Goal: Information Seeking & Learning: Understand process/instructions

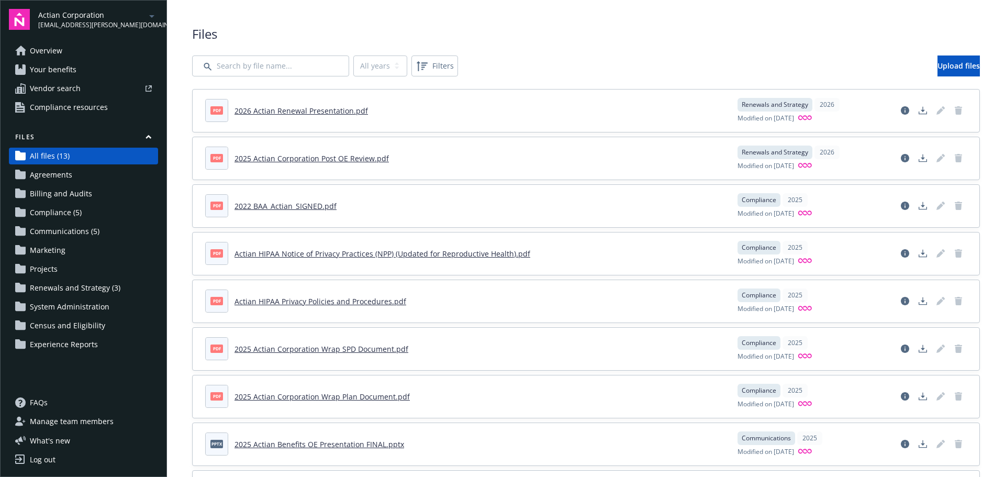
click at [128, 11] on div "Actian Corporation chi.dinh@newfront.com" at bounding box center [98, 19] width 120 height 20
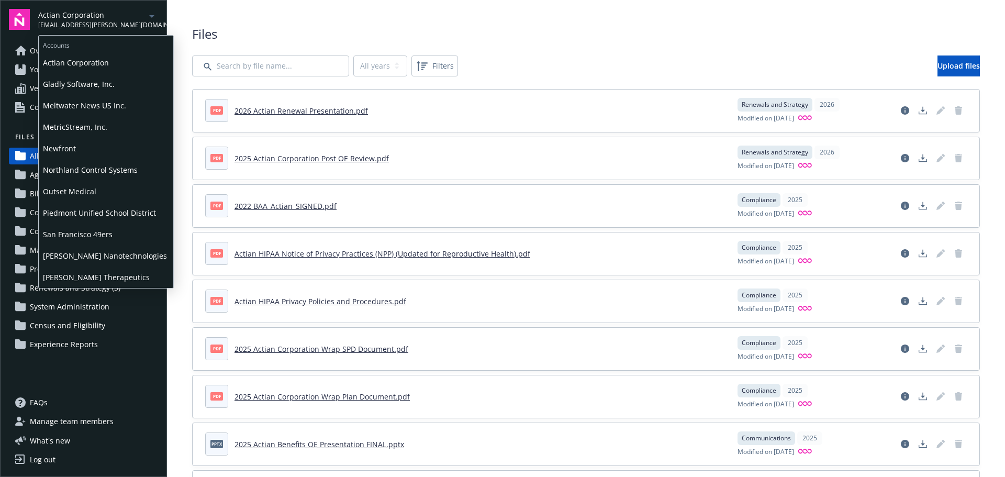
click at [102, 81] on span "Gladly Software, Inc." at bounding box center [106, 83] width 126 height 21
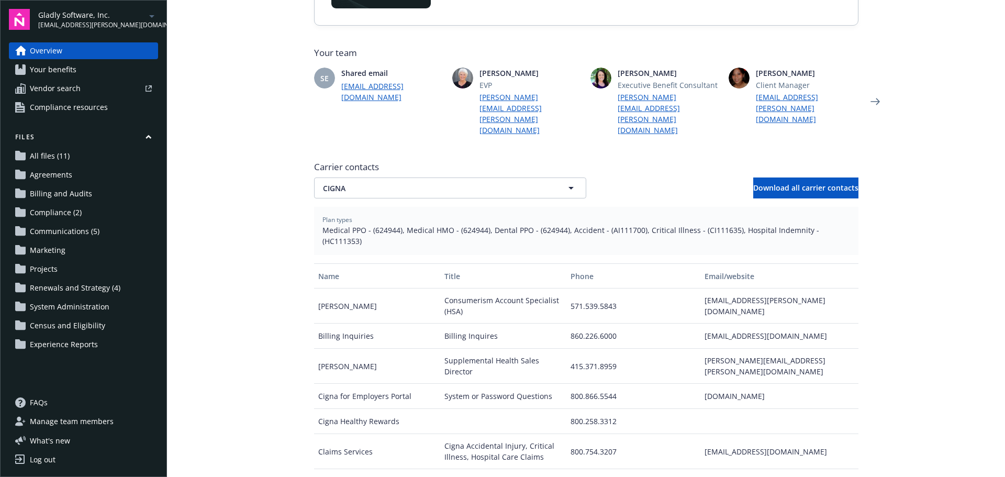
scroll to position [275, 0]
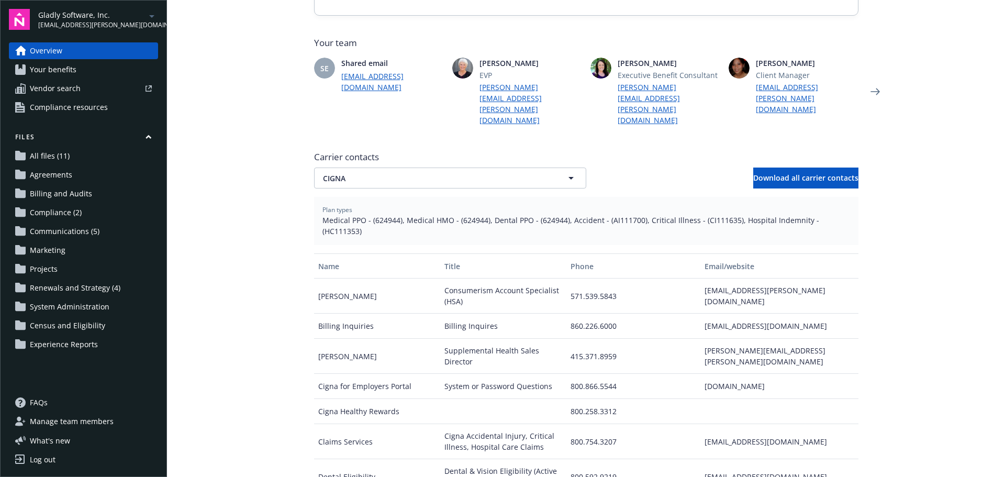
click at [84, 231] on span "Communications (5)" at bounding box center [65, 231] width 70 height 17
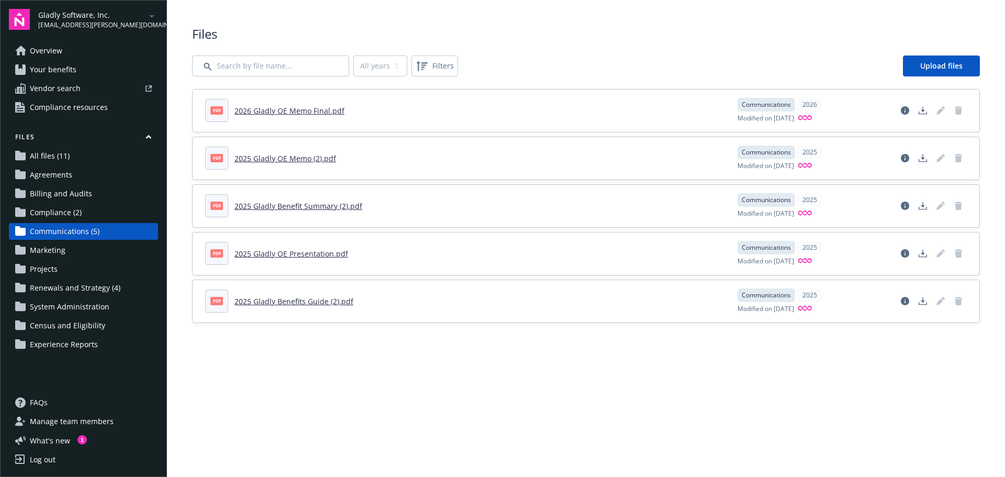
click at [292, 113] on link "2026 Gladly OE Memo Final.pdf" at bounding box center [289, 111] width 110 height 10
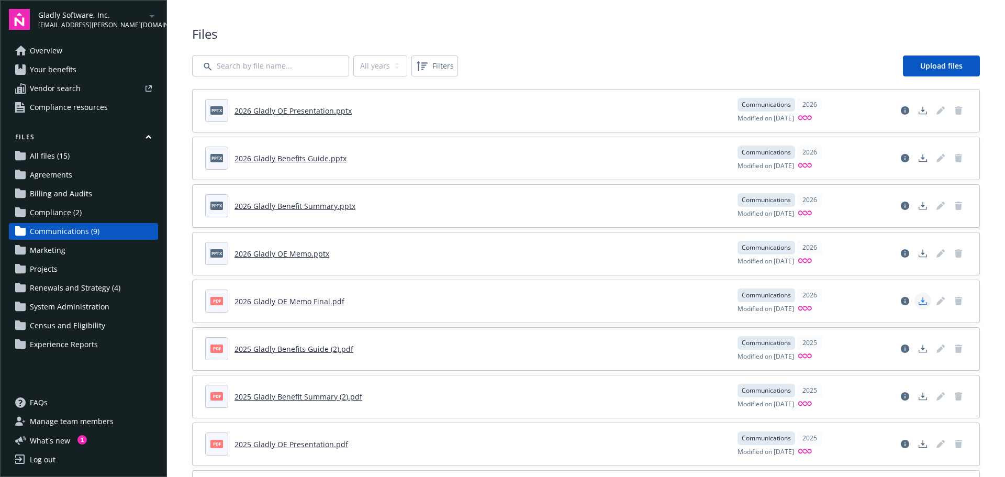
click at [918, 301] on icon "Download document" at bounding box center [922, 301] width 8 height 8
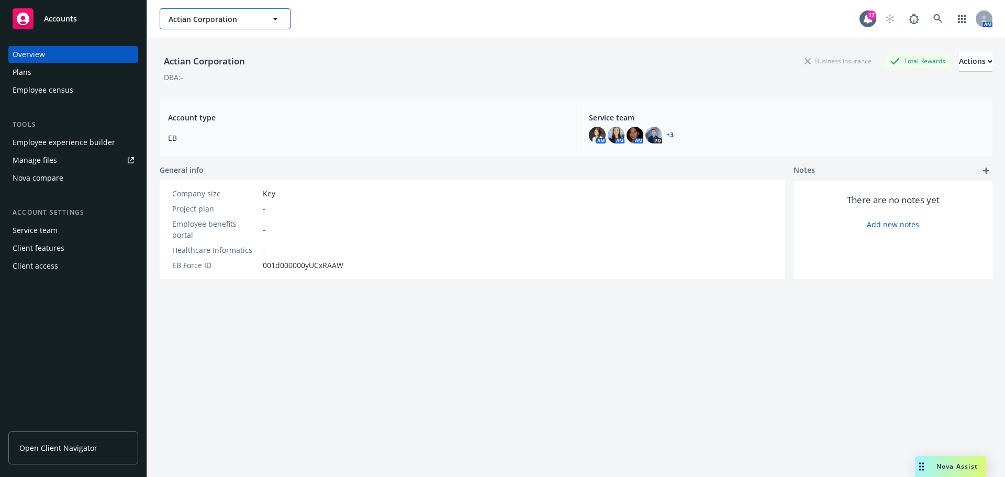
click at [272, 23] on icon "button" at bounding box center [275, 19] width 13 height 13
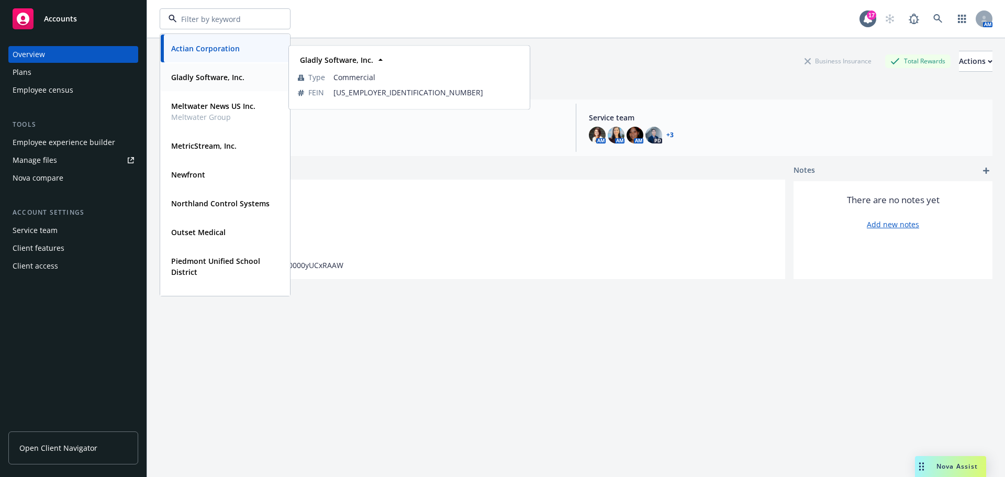
click at [223, 77] on strong "Gladly Software, Inc." at bounding box center [207, 77] width 73 height 10
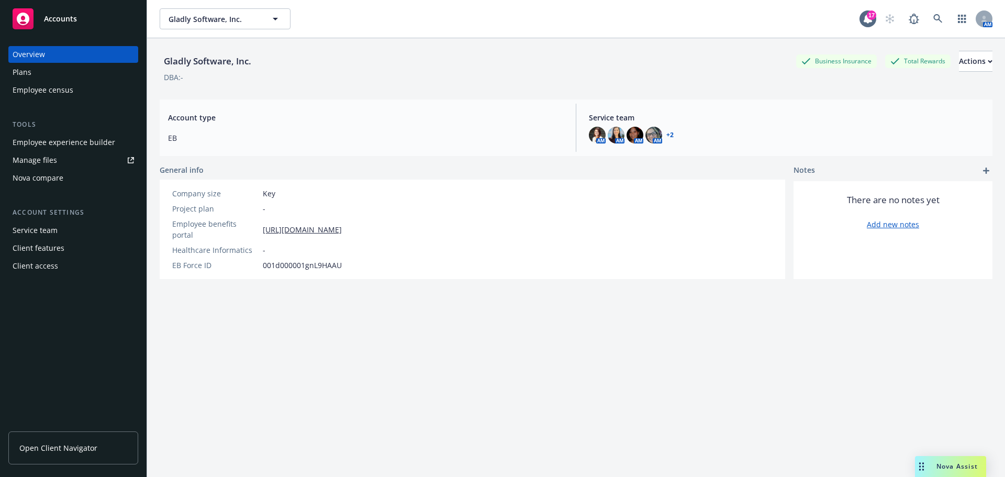
click at [53, 445] on span "Open Client Navigator" at bounding box center [58, 447] width 78 height 11
click at [235, 16] on span "Gladly Software, Inc." at bounding box center [213, 19] width 91 height 11
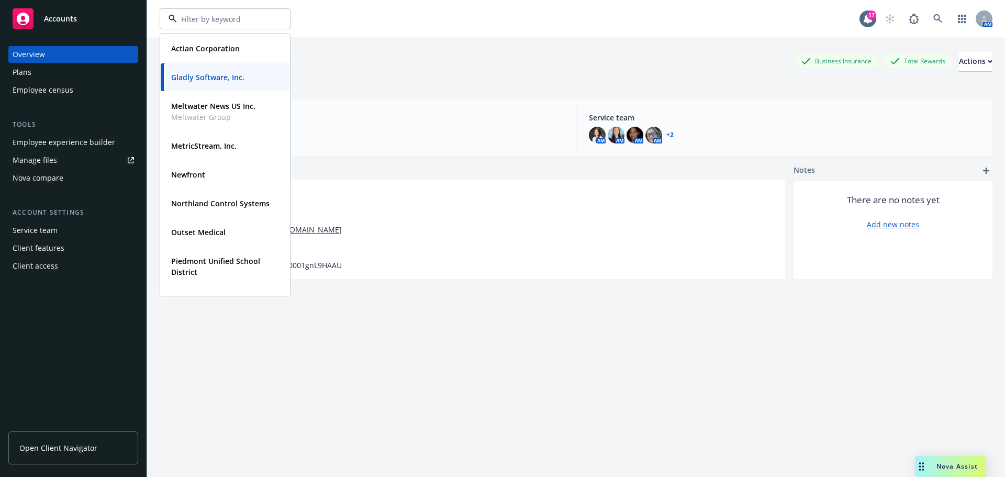
click at [82, 312] on div "Overview Plans Employee census Tools Employee experience builder Manage files N…" at bounding box center [73, 254] width 146 height 443
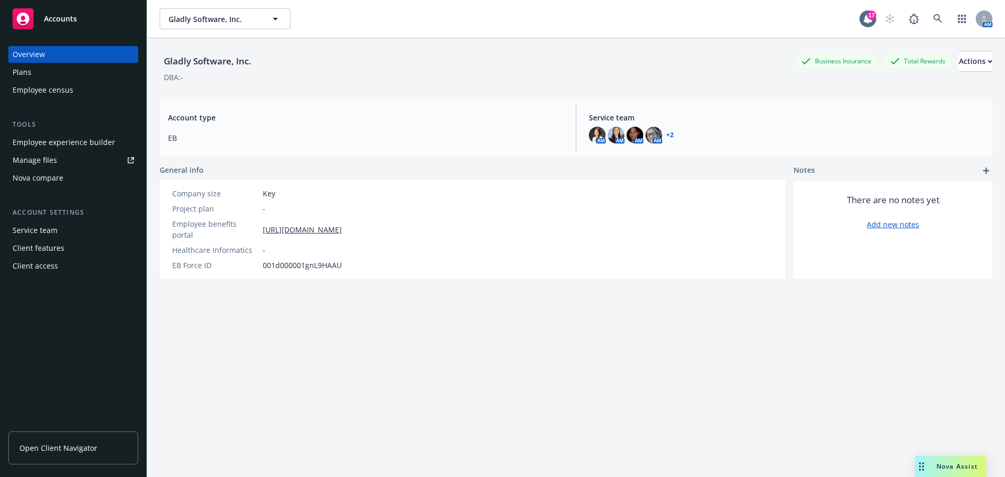
click at [51, 162] on div "Manage files" at bounding box center [35, 160] width 44 height 17
click at [34, 68] on div "Plans" at bounding box center [73, 72] width 121 height 17
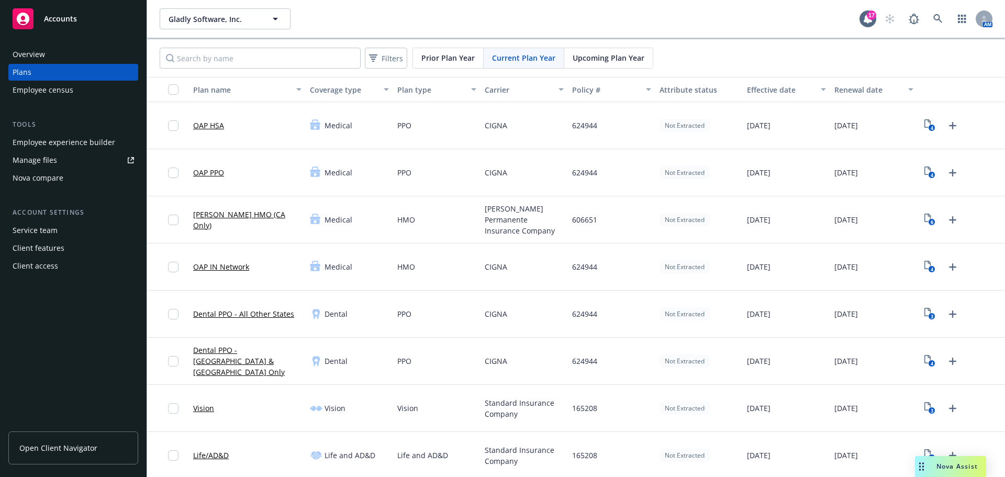
click at [40, 57] on div "Overview" at bounding box center [29, 54] width 32 height 17
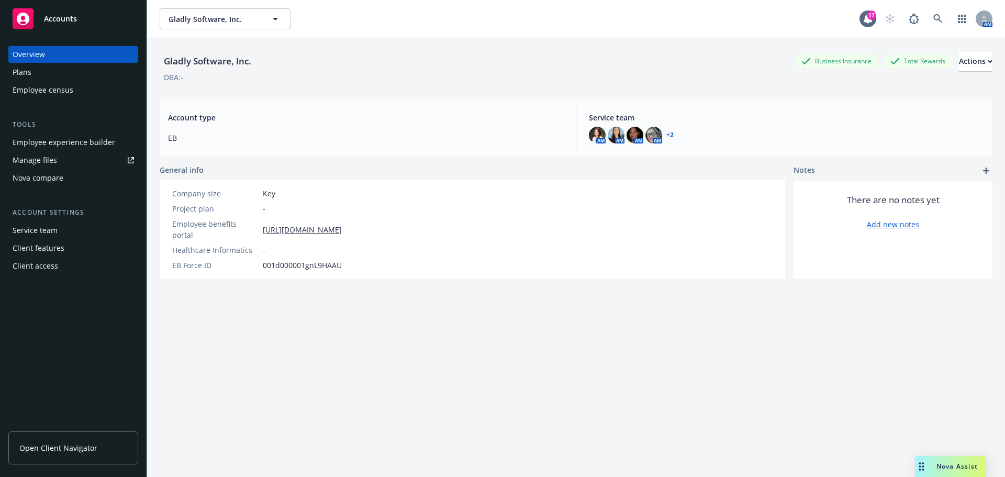
click at [63, 442] on span "Open Client Navigator" at bounding box center [58, 447] width 78 height 11
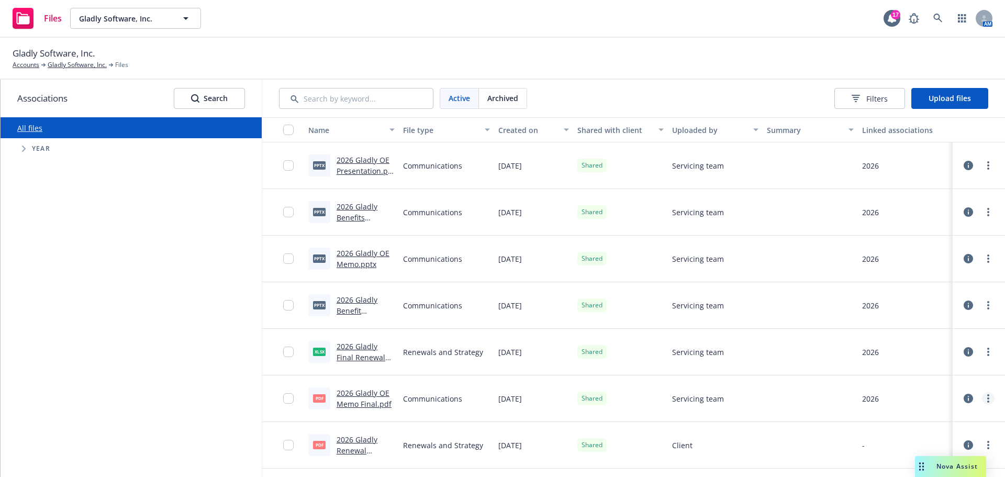
click at [987, 400] on icon "more" at bounding box center [988, 398] width 2 height 8
click at [932, 323] on link "Archive" at bounding box center [941, 321] width 104 height 21
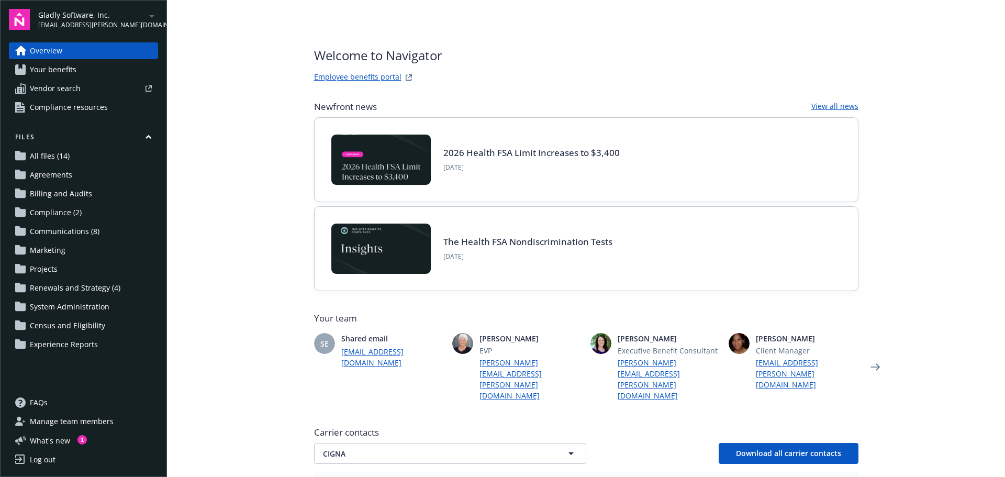
click at [73, 231] on span "Communications (8)" at bounding box center [65, 231] width 70 height 17
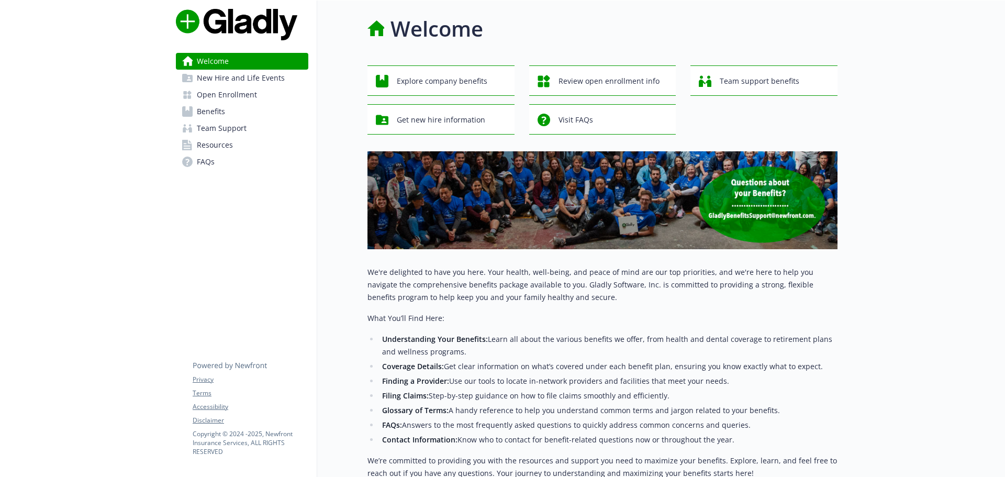
click at [243, 95] on span "Open Enrollment" at bounding box center [227, 94] width 60 height 17
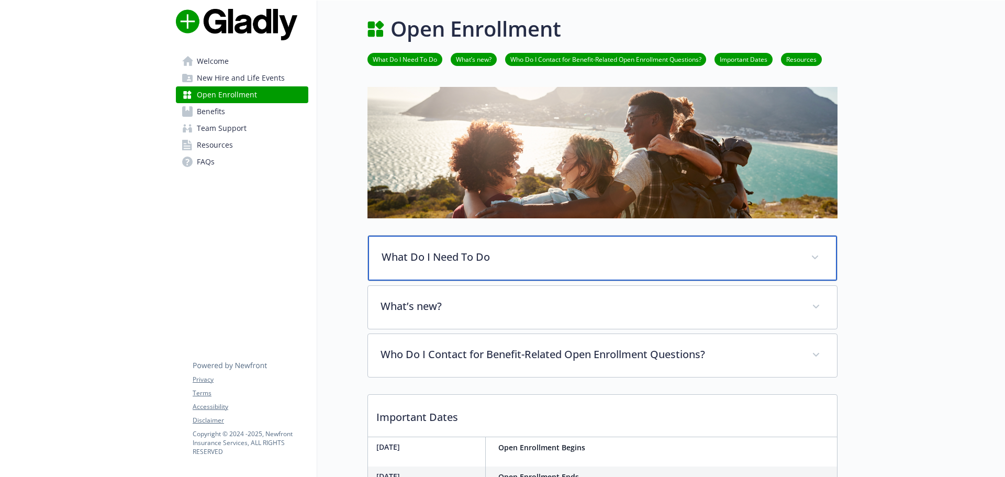
click at [543, 252] on p "What Do I Need To Do" at bounding box center [589, 257] width 416 height 16
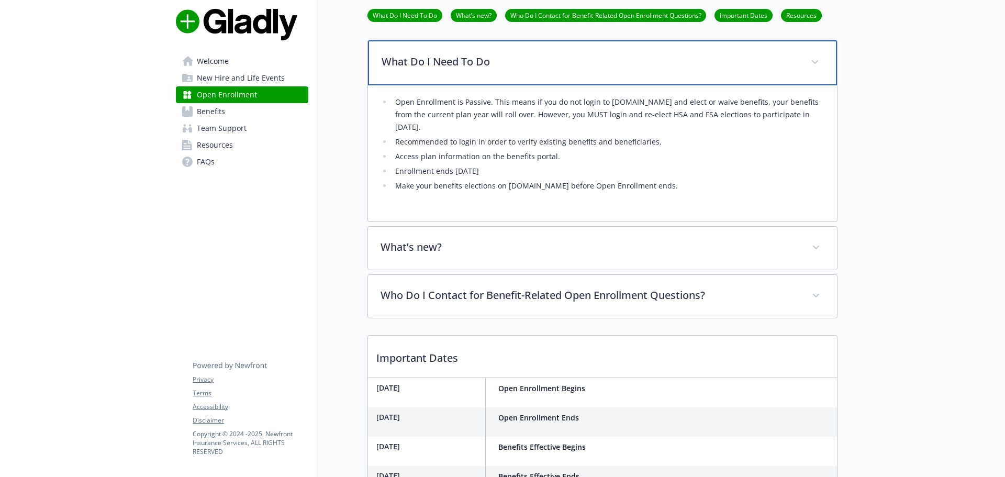
scroll to position [199, 0]
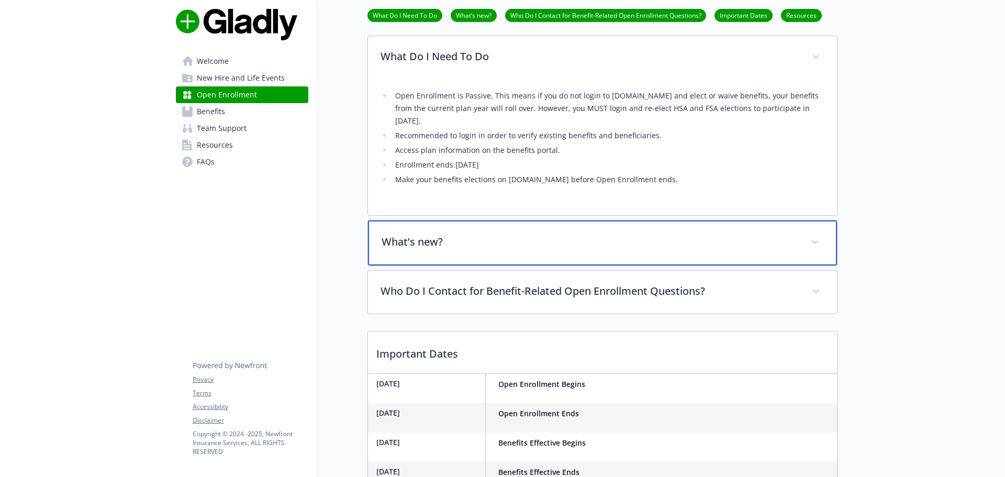
click at [482, 246] on p "What’s new?" at bounding box center [589, 242] width 416 height 16
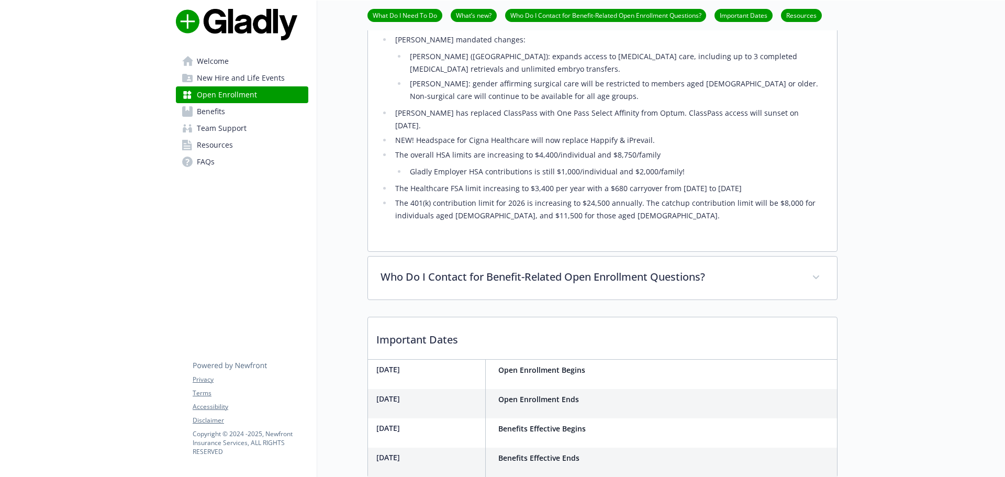
scroll to position [483, 0]
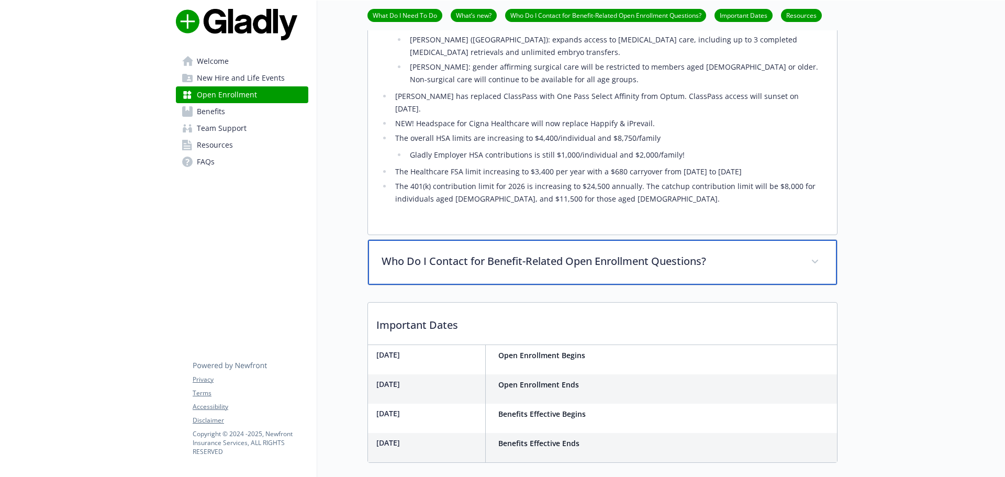
click at [614, 240] on div "Who Do I Contact for Benefit-Related Open Enrollment Questions?" at bounding box center [602, 262] width 469 height 45
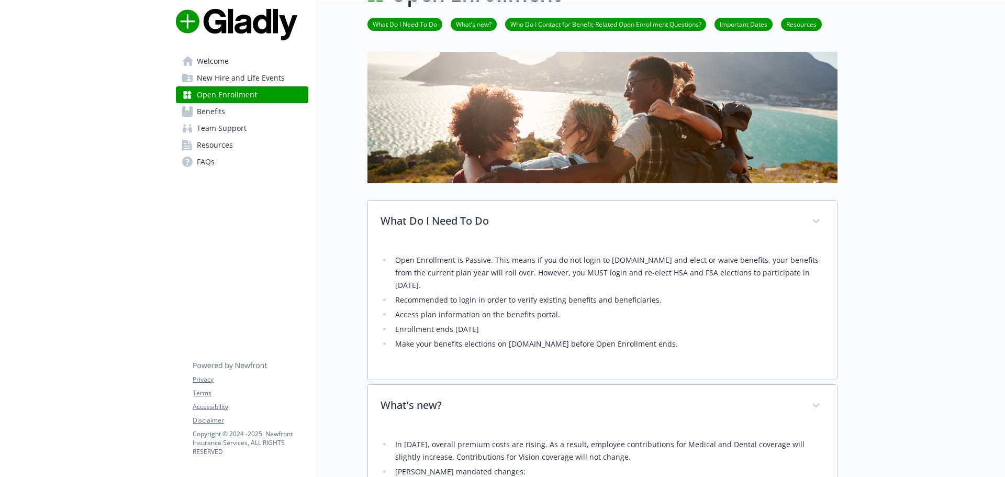
scroll to position [0, 0]
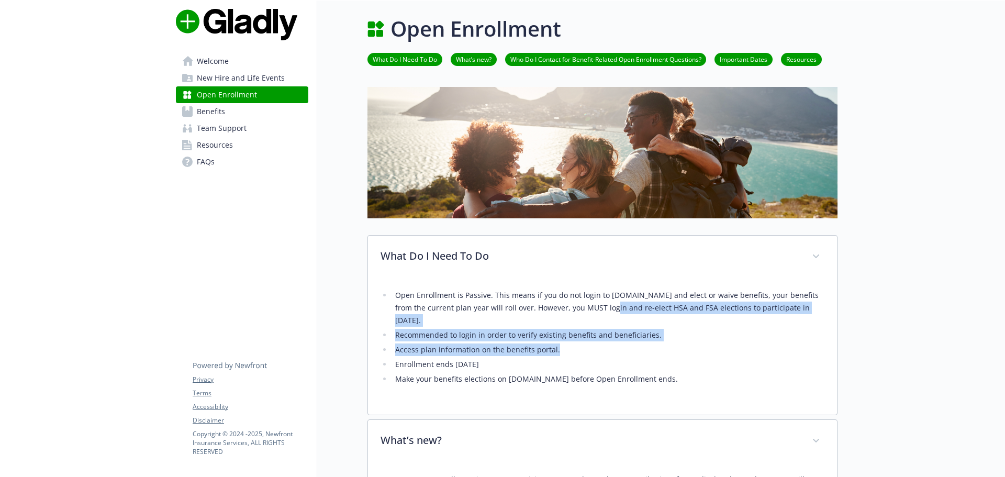
drag, startPoint x: 619, startPoint y: 312, endPoint x: 775, endPoint y: 353, distance: 161.2
click at [775, 353] on ul "Open Enrollment is Passive. This means if you do not login to workforcenow.adp.…" at bounding box center [602, 337] width 444 height 96
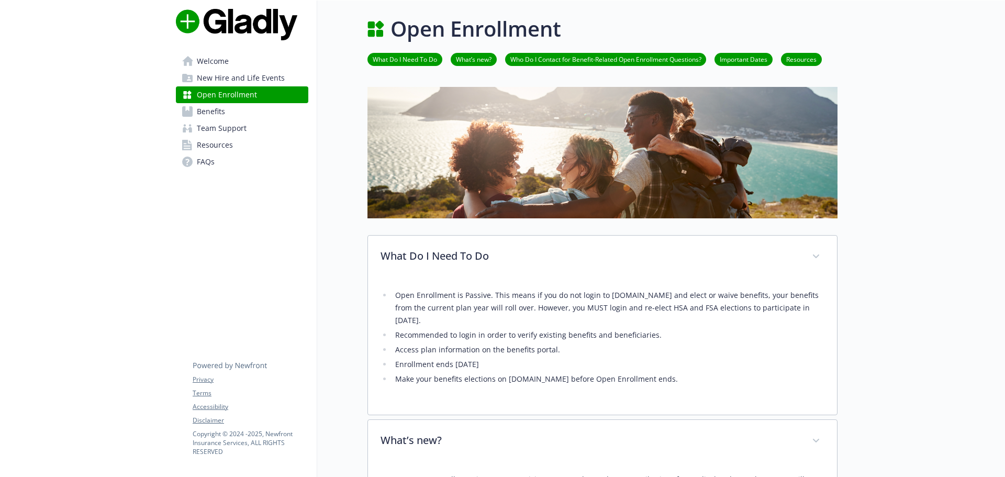
click at [783, 377] on li "Make your benefits elections on Workforcenow.adp.com before Open Enrollment end…" at bounding box center [608, 379] width 432 height 13
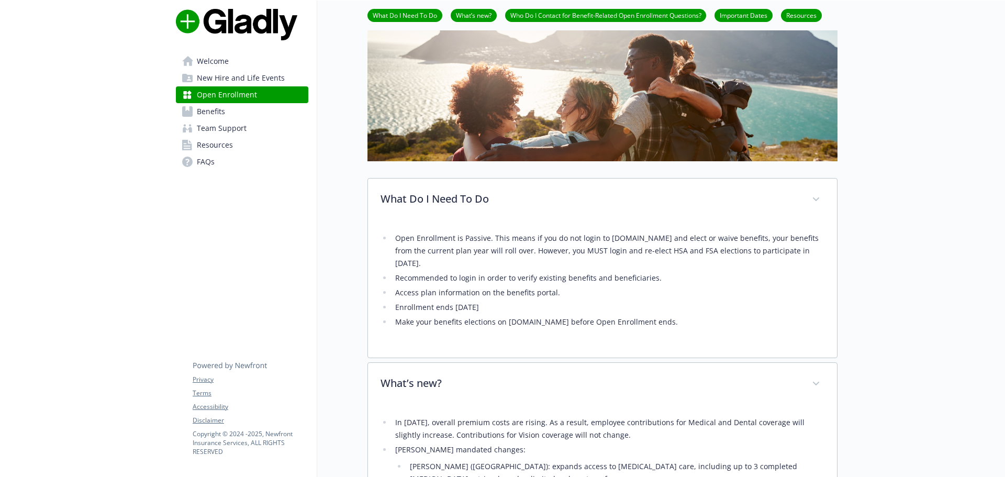
scroll to position [66, 0]
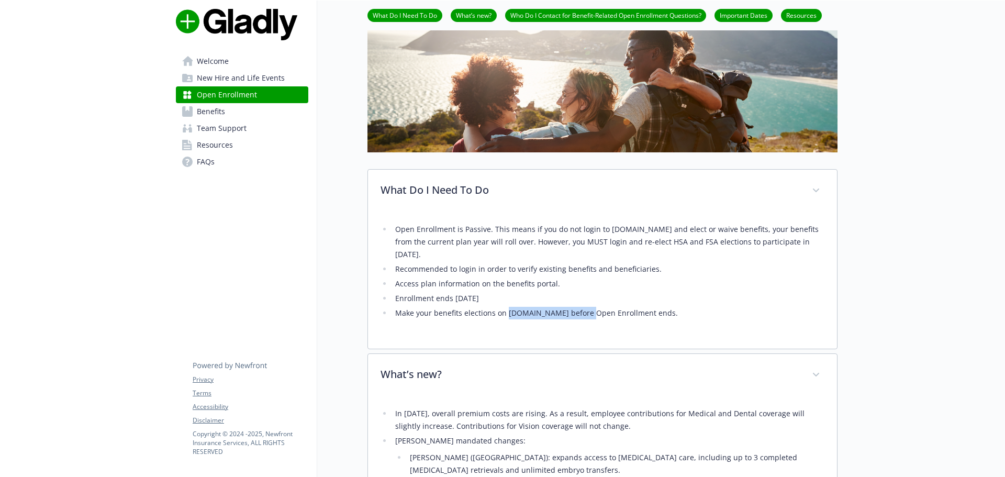
drag, startPoint x: 505, startPoint y: 311, endPoint x: 590, endPoint y: 312, distance: 84.8
click at [590, 312] on li "Make your benefits elections on Workforcenow.adp.com before Open Enrollment end…" at bounding box center [608, 313] width 432 height 13
click at [827, 289] on div "Open Enrollment is Passive. This means if you do not login to workforcenow.adp.…" at bounding box center [602, 280] width 469 height 136
drag, startPoint x: 604, startPoint y: 228, endPoint x: 683, endPoint y: 218, distance: 80.1
click at [683, 218] on div "Open Enrollment is Passive. This means if you do not login to workforcenow.adp.…" at bounding box center [602, 273] width 444 height 123
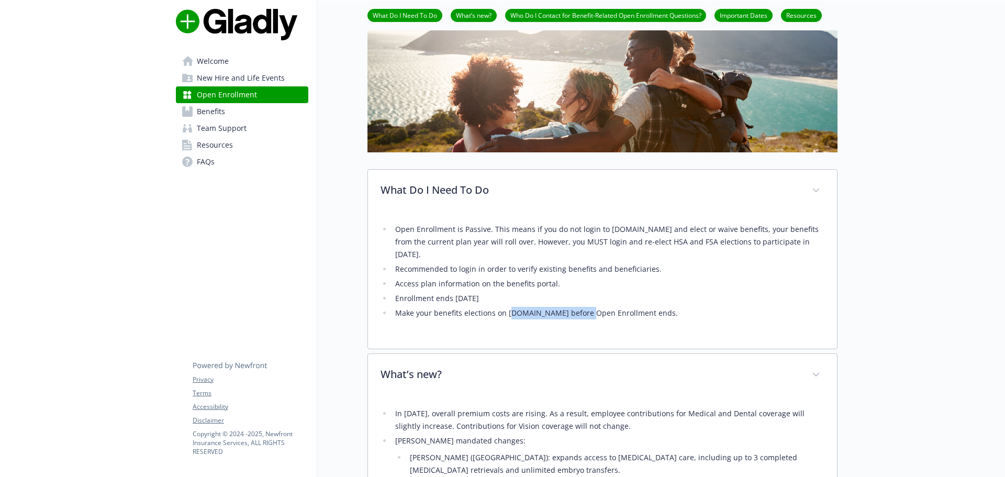
drag, startPoint x: 510, startPoint y: 311, endPoint x: 590, endPoint y: 306, distance: 80.3
click at [590, 306] on ul "Open Enrollment is Passive. This means if you do not login to workforcenow.adp.…" at bounding box center [602, 271] width 444 height 96
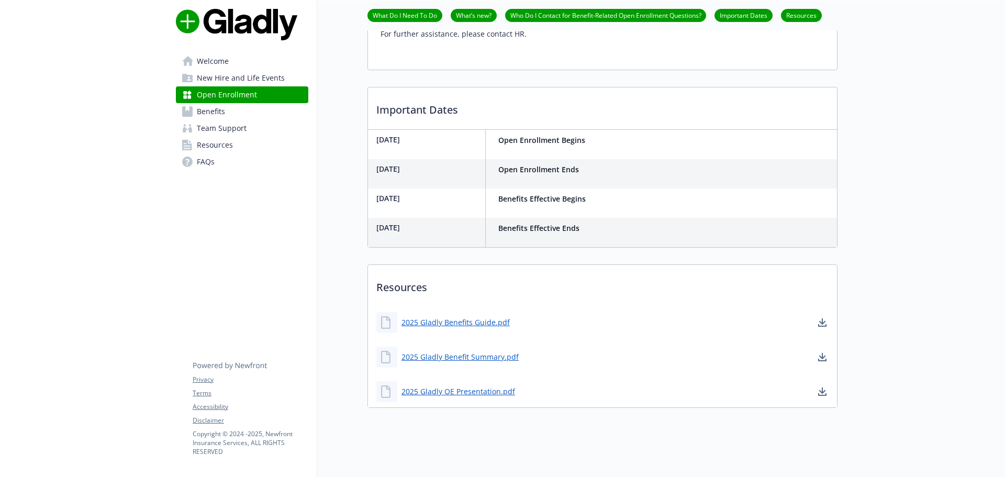
scroll to position [790, 0]
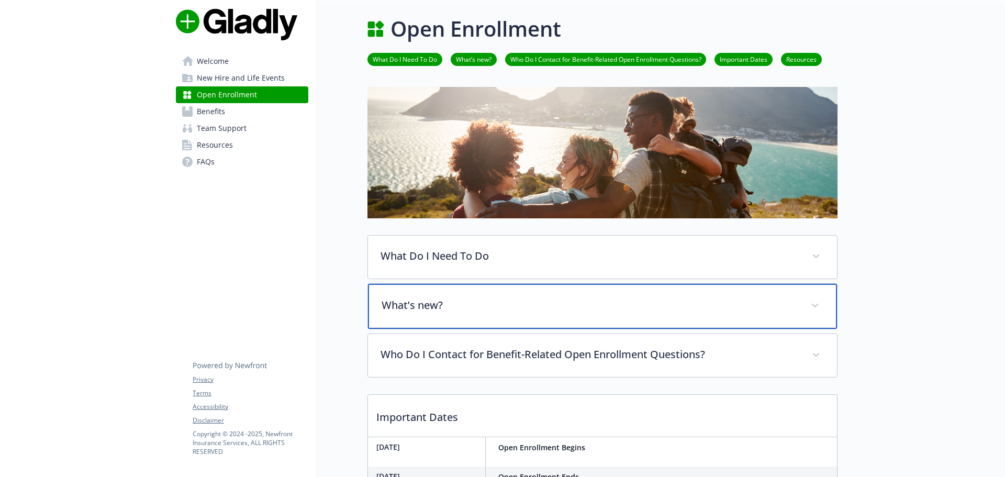
click at [654, 292] on div "What’s new?" at bounding box center [602, 306] width 469 height 45
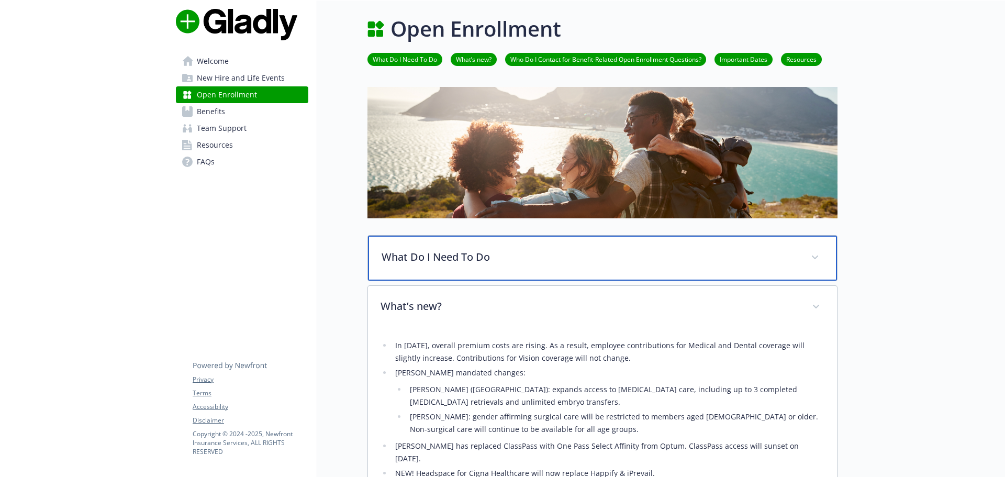
click at [640, 247] on div "What Do I Need To Do" at bounding box center [602, 257] width 469 height 45
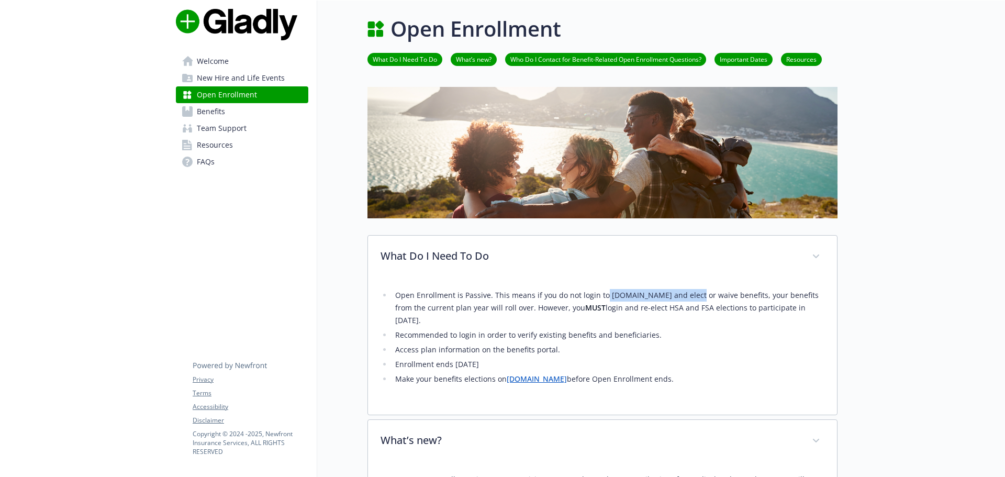
drag, startPoint x: 602, startPoint y: 295, endPoint x: 791, endPoint y: 320, distance: 191.1
click at [698, 291] on li "Open Enrollment is Passive. This means if you do not login to workforcenow.adp.…" at bounding box center [608, 308] width 432 height 38
drag, startPoint x: 752, startPoint y: 373, endPoint x: 743, endPoint y: 370, distance: 8.8
click at [752, 373] on li "Make your benefits elections on Workforcenow.adp.com before Open Enrollment end…" at bounding box center [608, 379] width 432 height 13
drag, startPoint x: 606, startPoint y: 294, endPoint x: 675, endPoint y: 295, distance: 69.1
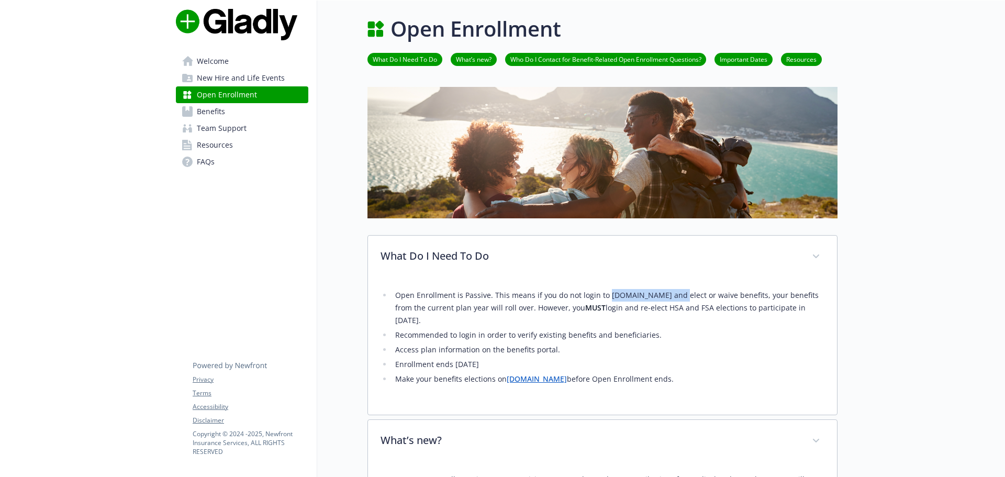
click at [675, 295] on li "Open Enrollment is Passive. This means if you do not login to workforcenow.adp.…" at bounding box center [608, 308] width 432 height 38
click at [669, 299] on li "Open Enrollment is Passive. This means if you do not login to workforcenow.adp.…" at bounding box center [608, 308] width 432 height 38
drag, startPoint x: 612, startPoint y: 295, endPoint x: 667, endPoint y: 295, distance: 54.4
click at [667, 295] on li "Open Enrollment is Passive. This means if you do not login to workforcenow.adp.…" at bounding box center [608, 308] width 432 height 38
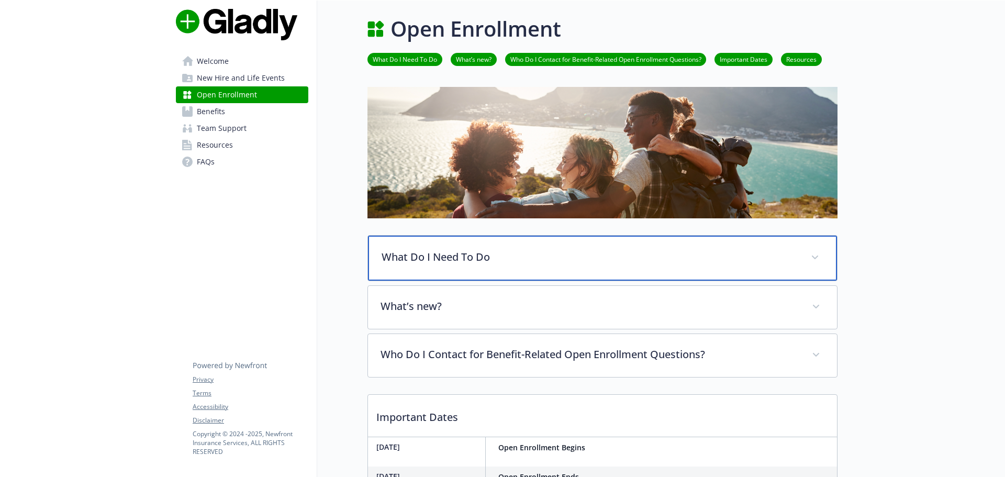
click at [512, 267] on div "What Do I Need To Do" at bounding box center [602, 257] width 469 height 45
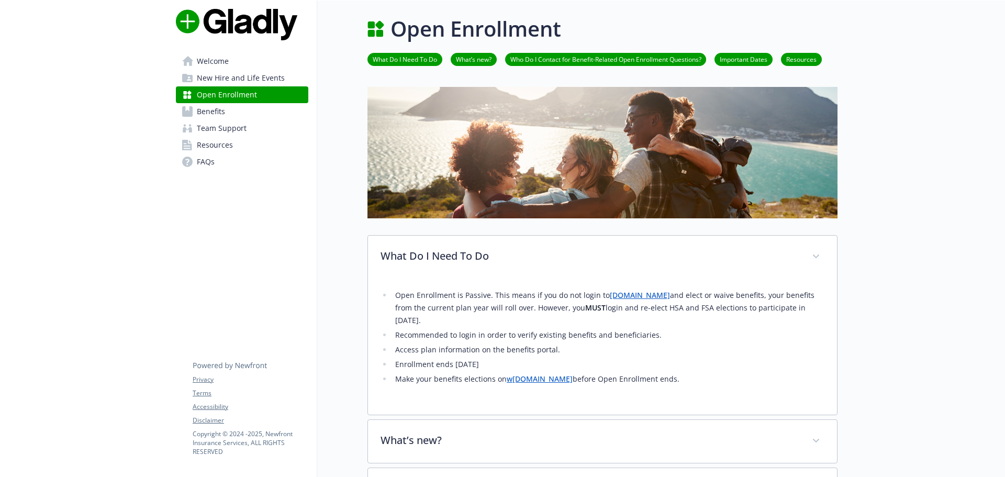
click at [644, 295] on link "[DOMAIN_NAME]" at bounding box center [640, 295] width 60 height 10
click at [211, 60] on span "Welcome" at bounding box center [213, 61] width 32 height 17
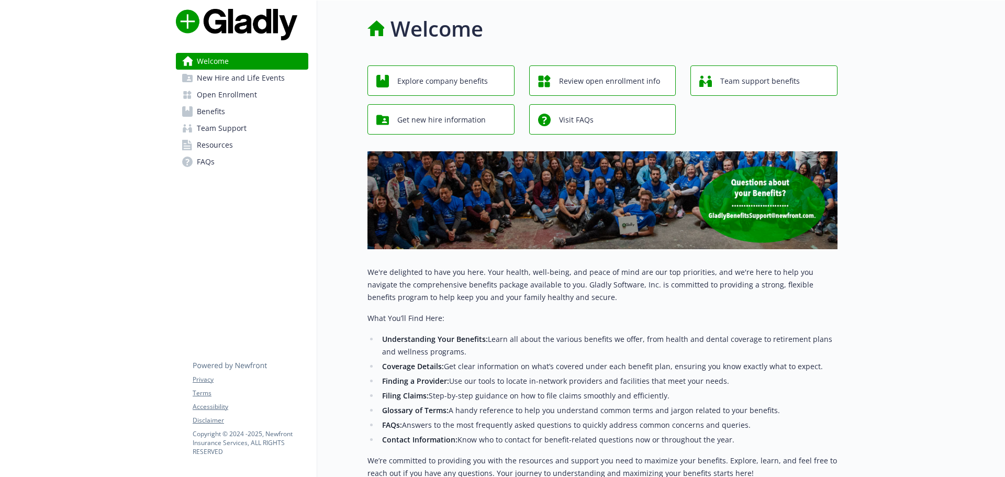
click at [219, 83] on span "New Hire and Life Events" at bounding box center [241, 78] width 88 height 17
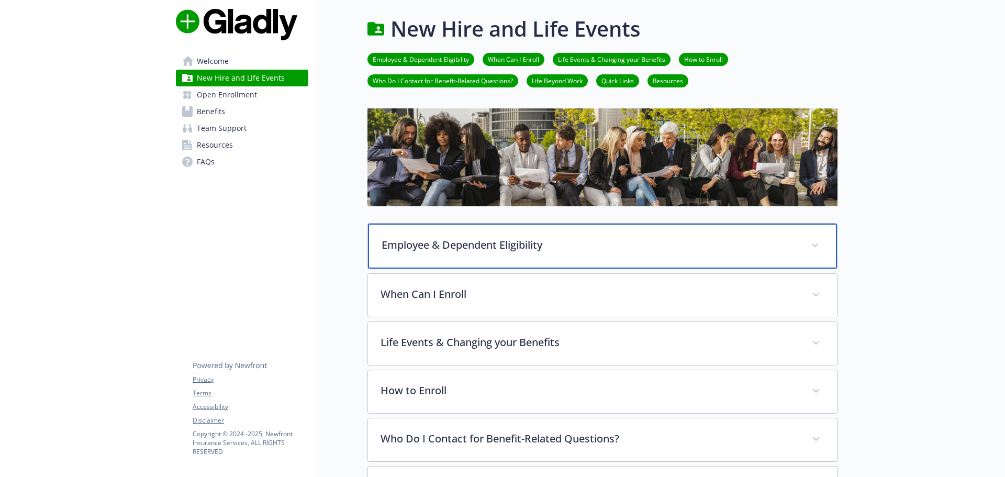
click at [513, 249] on p "Employee & Dependent Eligibility" at bounding box center [589, 245] width 416 height 16
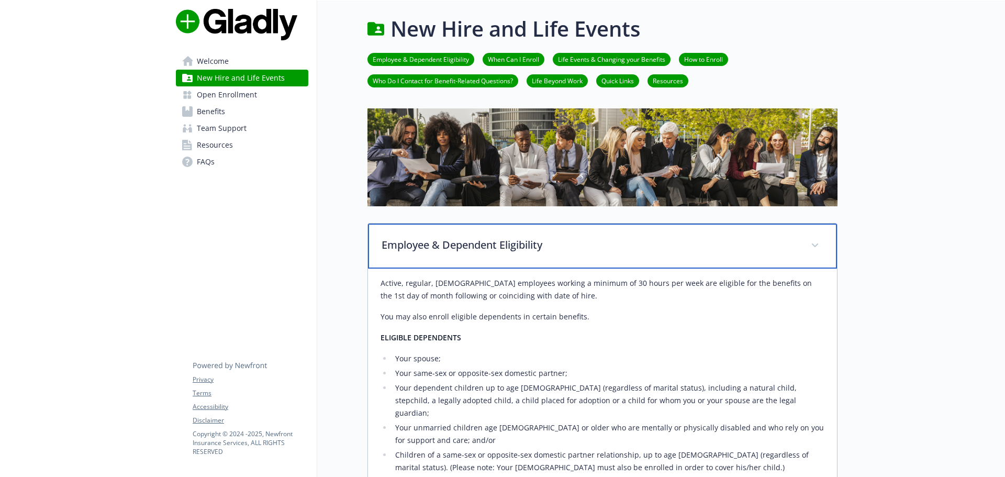
click at [543, 259] on div "Employee & Dependent Eligibility" at bounding box center [602, 245] width 469 height 45
